Goal: Task Accomplishment & Management: Use online tool/utility

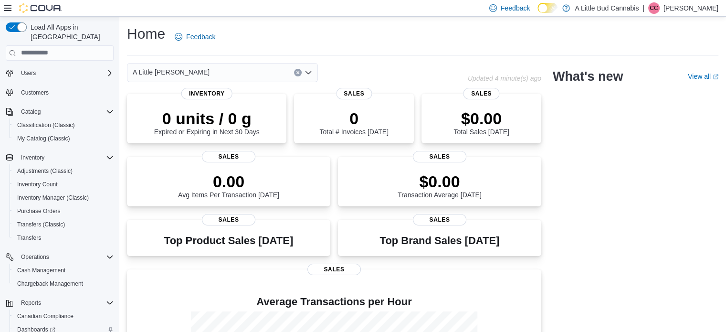
scroll to position [82, 0]
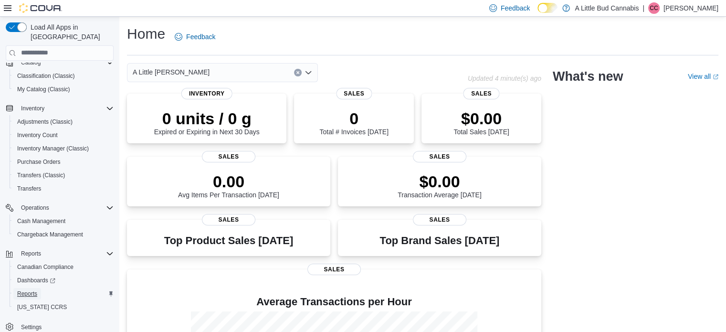
click at [34, 290] on span "Reports" at bounding box center [27, 294] width 20 height 8
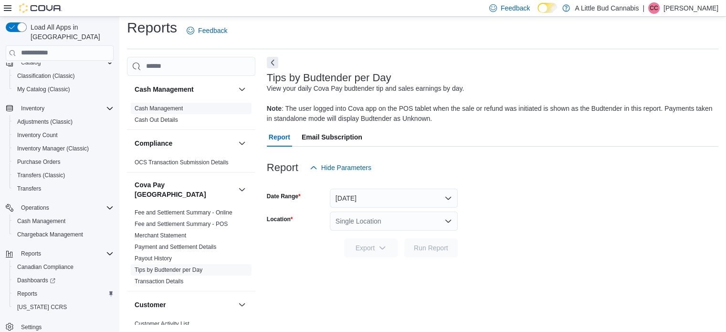
drag, startPoint x: 156, startPoint y: 107, endPoint x: 408, endPoint y: 108, distance: 252.1
click at [155, 107] on link "Cash Management" at bounding box center [159, 108] width 48 height 7
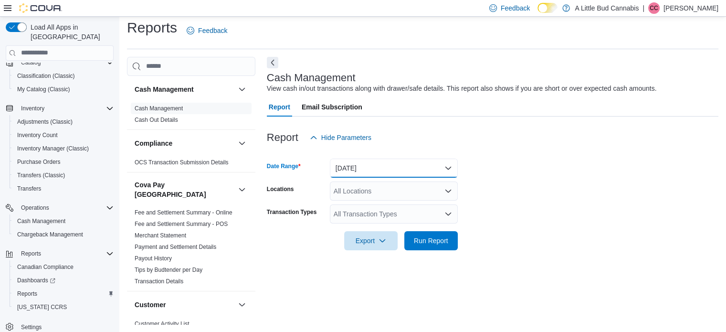
click at [380, 166] on button "Today" at bounding box center [394, 168] width 128 height 19
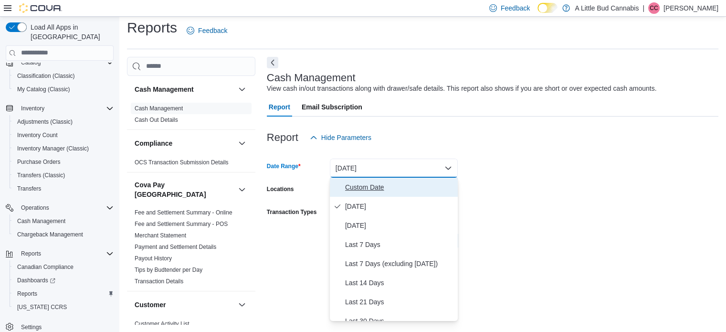
click at [367, 190] on span "Custom Date" at bounding box center [399, 186] width 109 height 11
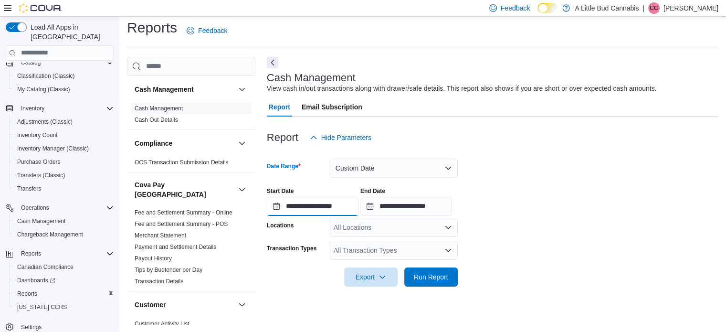
click at [326, 204] on input "**********" at bounding box center [313, 206] width 92 height 19
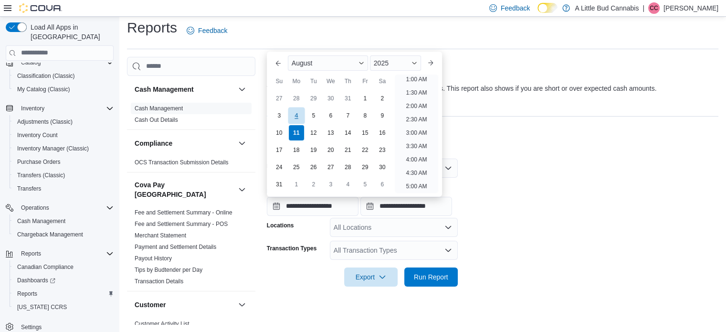
click at [296, 115] on div "4" at bounding box center [296, 115] width 17 height 17
type input "**********"
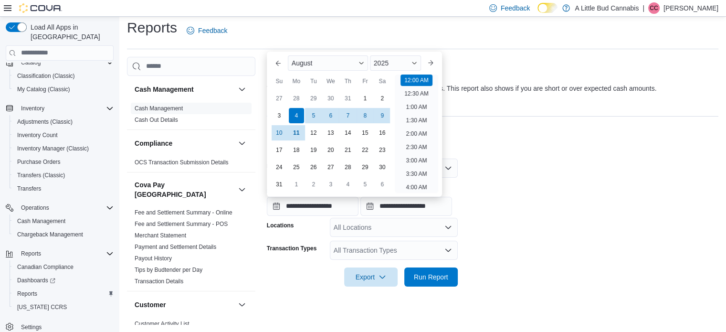
click at [548, 151] on div at bounding box center [493, 152] width 452 height 11
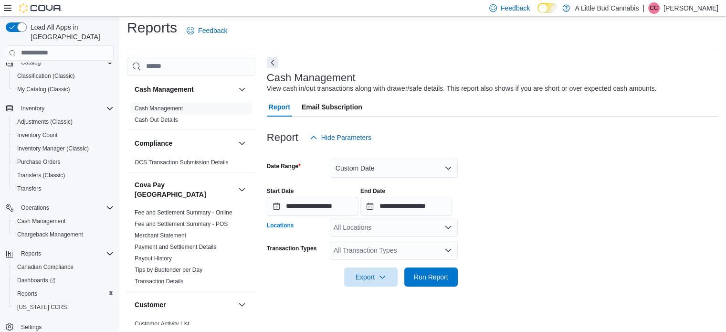
click at [402, 225] on div "All Locations" at bounding box center [394, 227] width 128 height 19
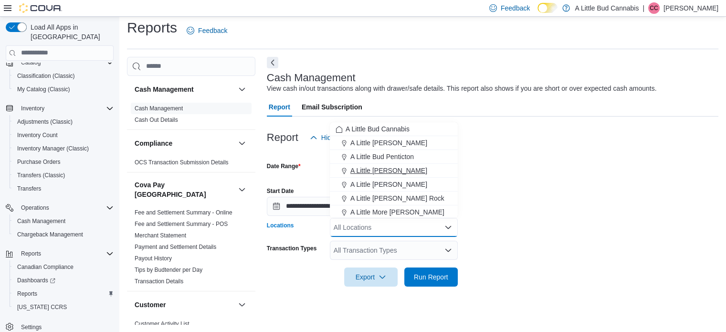
click at [404, 169] on span "A Little Bud Summerland" at bounding box center [388, 171] width 77 height 10
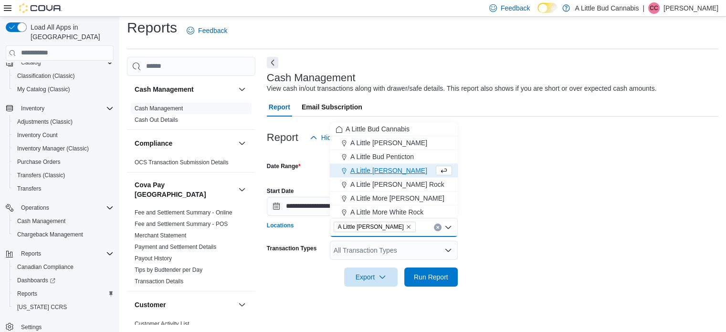
click at [407, 249] on div "All Transaction Types" at bounding box center [394, 250] width 128 height 19
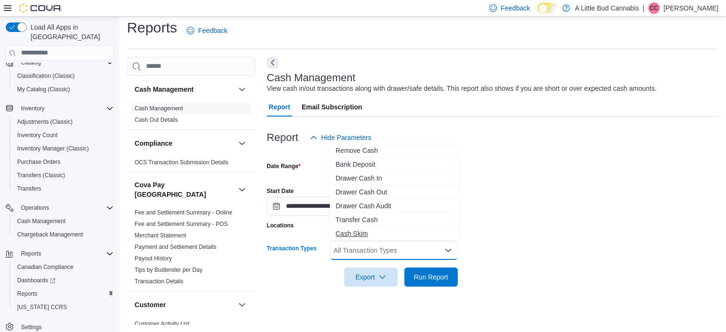
click at [388, 235] on span "Cash Skim" at bounding box center [394, 234] width 116 height 10
click at [422, 274] on span "Run Report" at bounding box center [431, 277] width 34 height 10
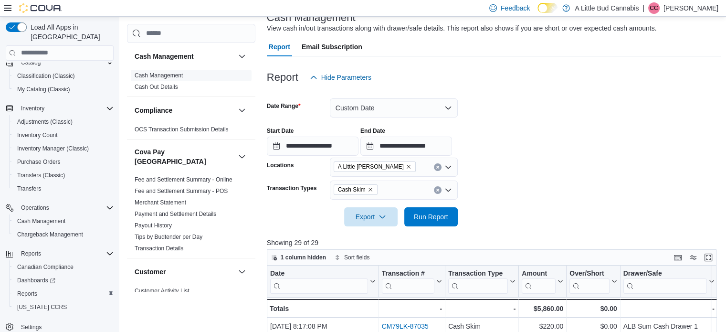
scroll to position [143, 0]
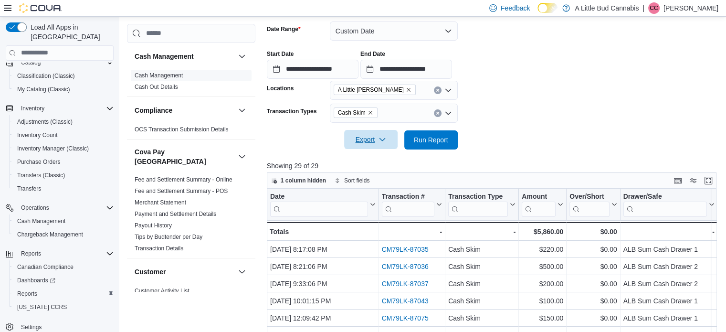
click at [372, 136] on span "Export" at bounding box center [371, 139] width 42 height 19
click at [379, 157] on span "Export to Excel" at bounding box center [372, 159] width 43 height 8
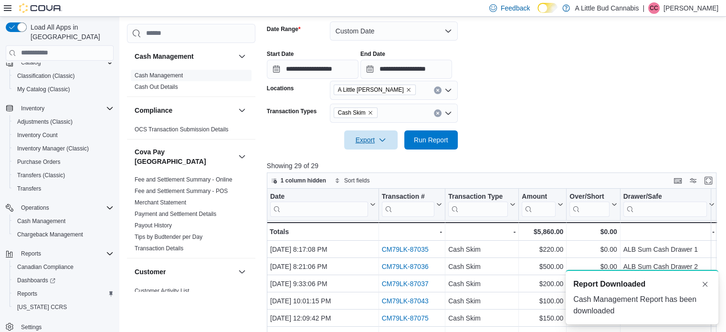
scroll to position [0, 0]
